Goal: Transaction & Acquisition: Purchase product/service

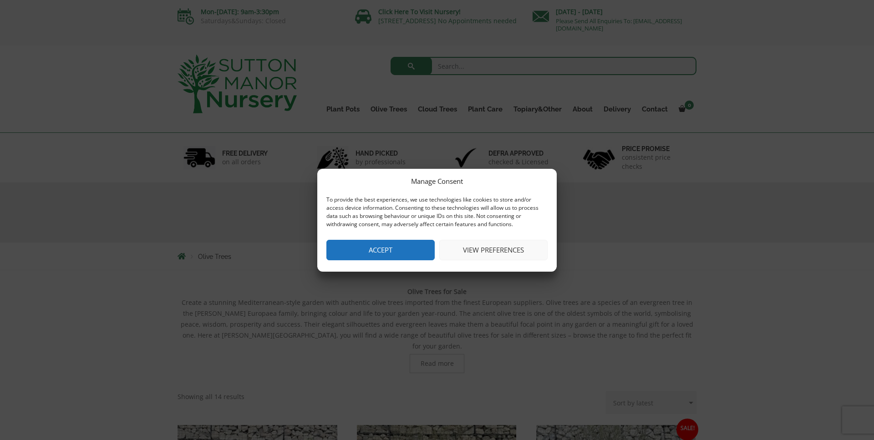
click at [378, 257] on button "Accept" at bounding box center [380, 250] width 108 height 20
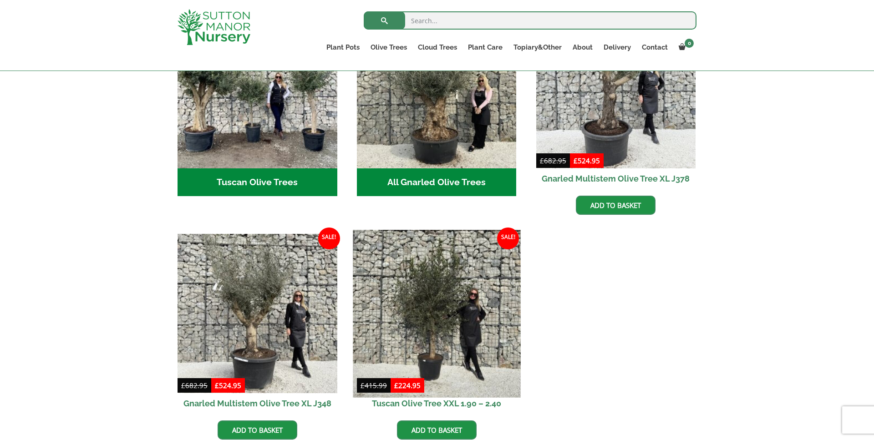
scroll to position [404, 0]
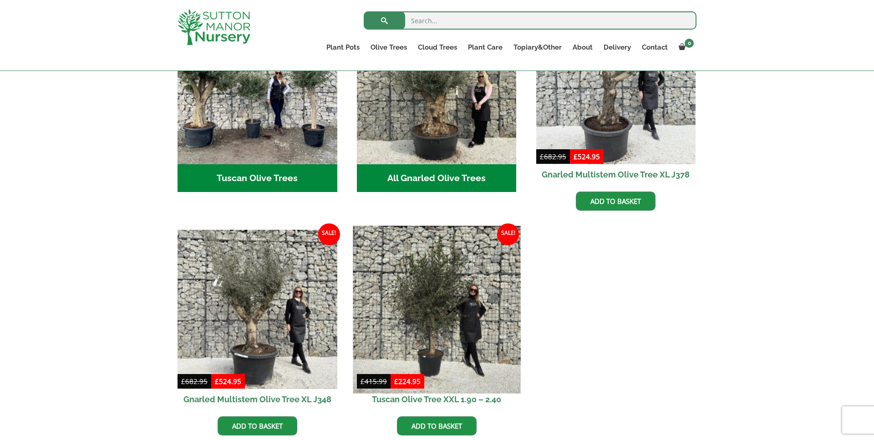
click at [458, 303] on img at bounding box center [437, 310] width 168 height 168
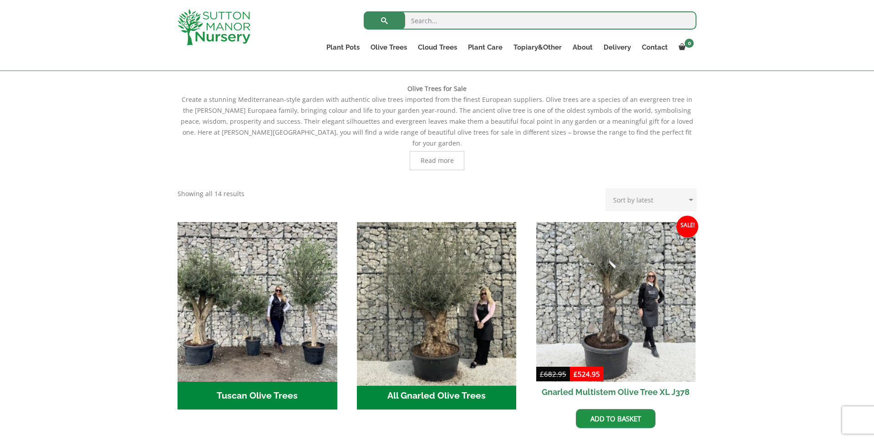
scroll to position [193, 0]
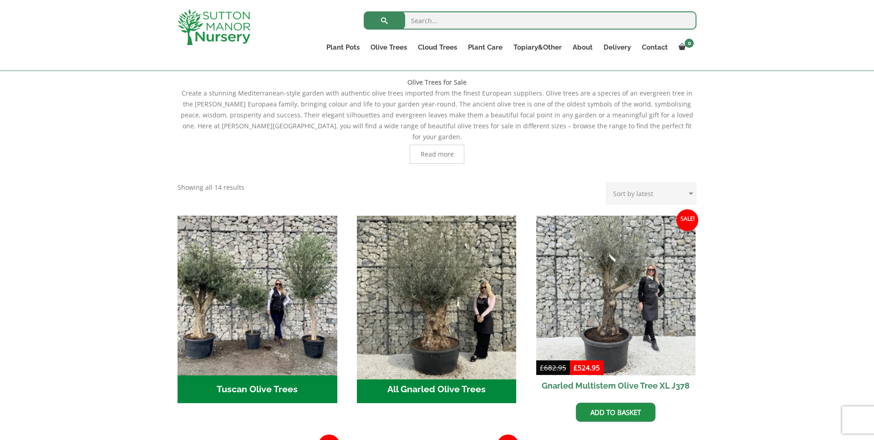
click at [440, 339] on img "Visit product category All Gnarled Olive Trees" at bounding box center [437, 296] width 168 height 168
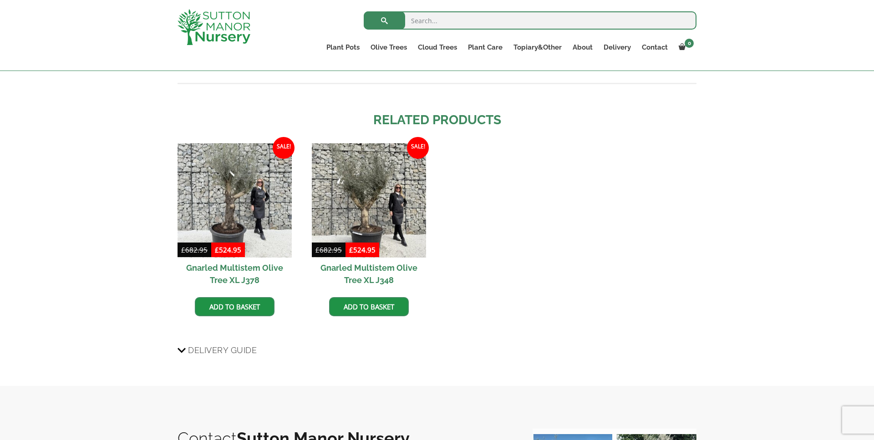
scroll to position [790, 0]
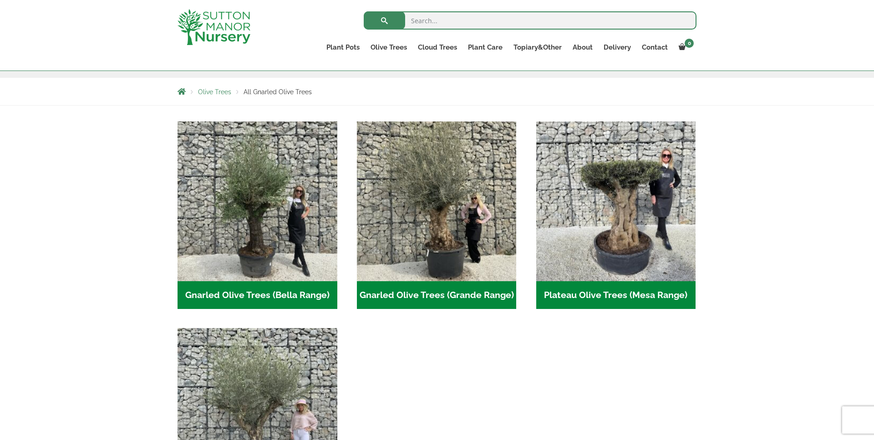
scroll to position [129, 0]
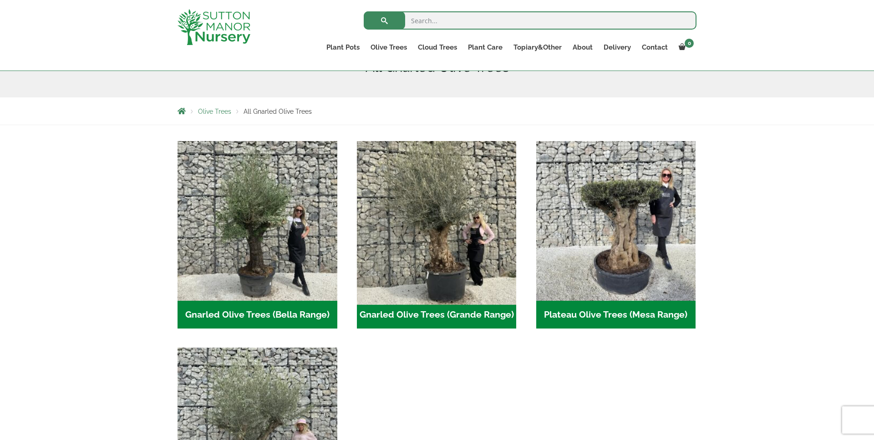
click at [437, 239] on img "Visit product category Gnarled Olive Trees (Grande Range)" at bounding box center [437, 221] width 168 height 168
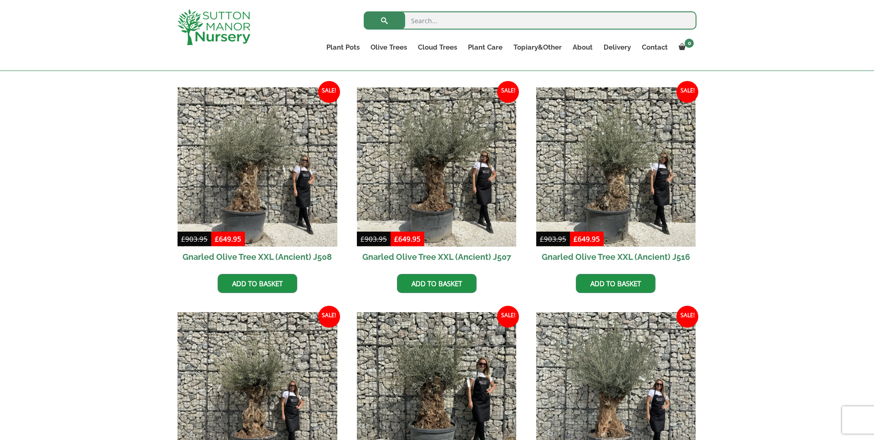
scroll to position [892, 0]
